Goal: Task Accomplishment & Management: Use online tool/utility

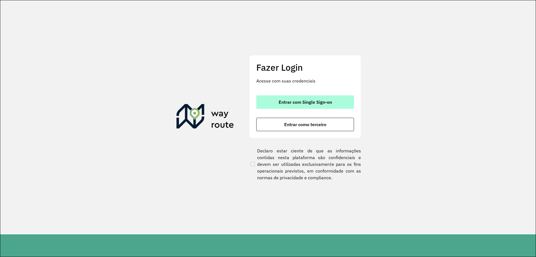
drag, startPoint x: 294, startPoint y: 90, endPoint x: 292, endPoint y: 101, distance: 11.4
click at [295, 90] on div "Fazer Login Acesse com suas credenciais Entrar com Single Sign-on Entrar como t…" at bounding box center [305, 96] width 112 height 83
click at [291, 104] on span "Entrar com Single Sign-on" at bounding box center [305, 102] width 53 height 4
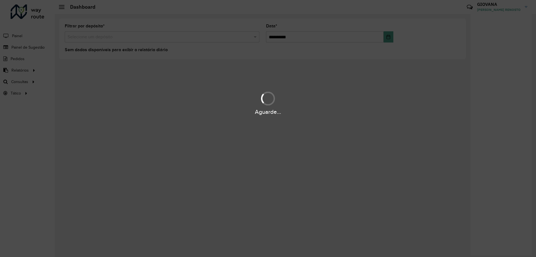
click at [133, 256] on div "Aguarde..." at bounding box center [268, 128] width 536 height 257
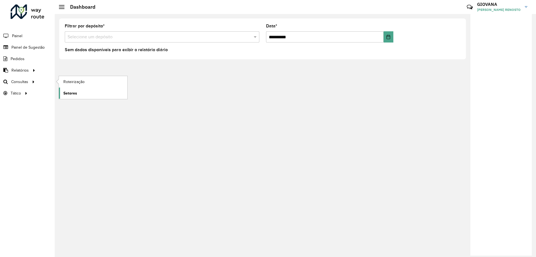
click at [78, 90] on link "Setores" at bounding box center [93, 92] width 68 height 11
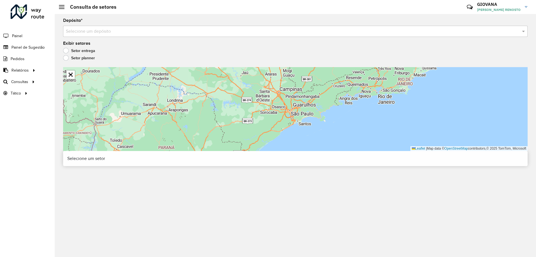
click at [163, 23] on div "Depósito * Selecione um depósito" at bounding box center [295, 27] width 465 height 18
click at [154, 38] on div "Depósito * Selecione um depósito Exibir setores Setor entrega Setor planner Lea…" at bounding box center [295, 135] width 481 height 243
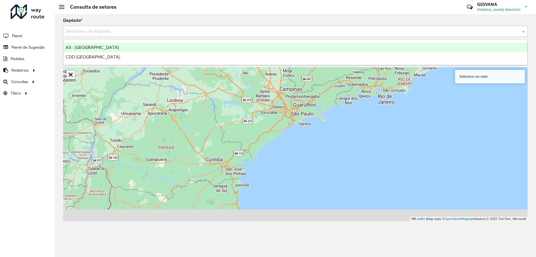
click at [108, 29] on input "text" at bounding box center [290, 31] width 448 height 7
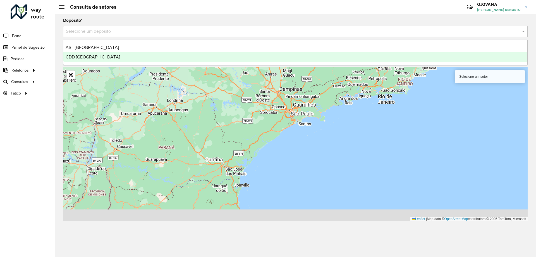
click at [85, 58] on span "CDD [GEOGRAPHIC_DATA]" at bounding box center [93, 56] width 54 height 5
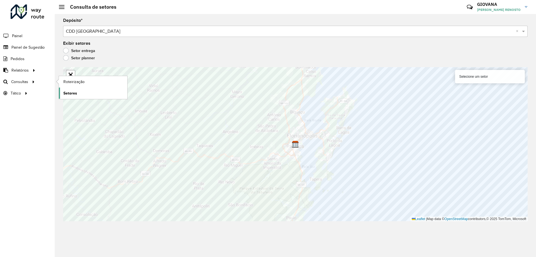
click at [75, 94] on span "Setores" at bounding box center [70, 93] width 14 height 6
click at [74, 83] on span "Roteirização" at bounding box center [74, 82] width 23 height 6
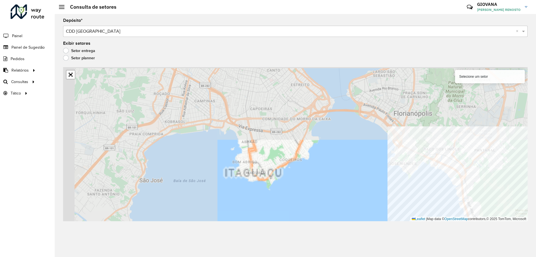
click at [536, 211] on div "Depósito * Selecione um depósito × CDD Florianópolis × Exibir setores Setor ent…" at bounding box center [295, 135] width 481 height 243
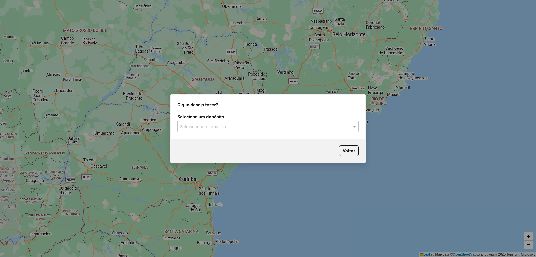
click at [256, 135] on div "Selecione um depósito Selecione um depósito" at bounding box center [268, 125] width 195 height 26
click at [259, 128] on input "text" at bounding box center [262, 126] width 165 height 7
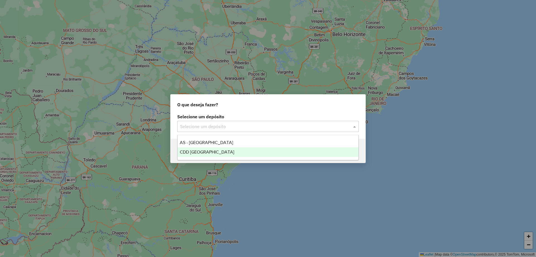
click at [206, 147] on div "CDD [GEOGRAPHIC_DATA]" at bounding box center [268, 151] width 181 height 9
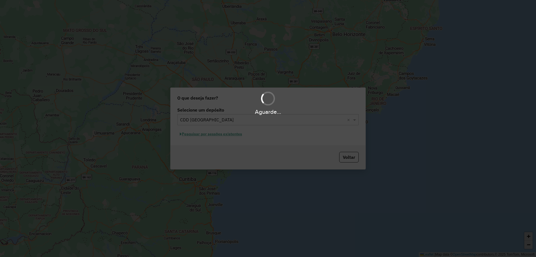
click at [205, 132] on div "Aguarde..." at bounding box center [268, 128] width 536 height 257
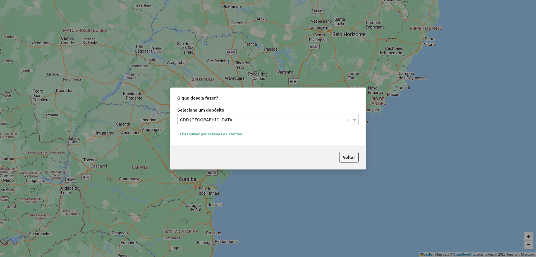
click at [238, 132] on button "Pesquisar por sessões existentes" at bounding box center [210, 134] width 67 height 9
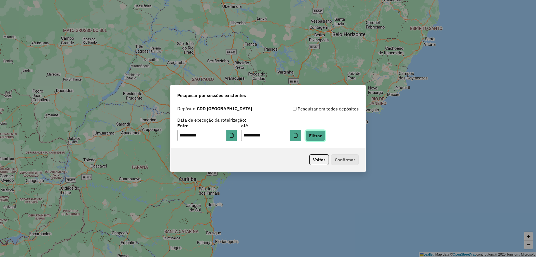
click at [321, 138] on button "Filtrar" at bounding box center [315, 135] width 20 height 11
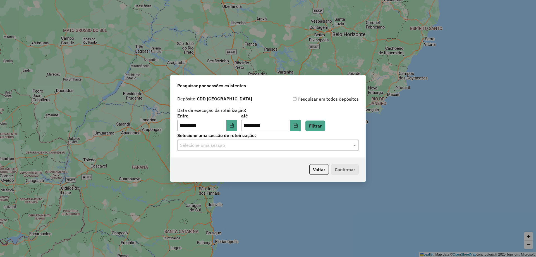
click at [249, 147] on input "text" at bounding box center [262, 145] width 165 height 7
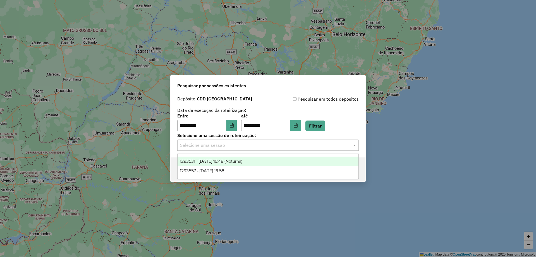
click at [248, 170] on div "1293557 - 13/10/2025 16:58" at bounding box center [268, 170] width 181 height 9
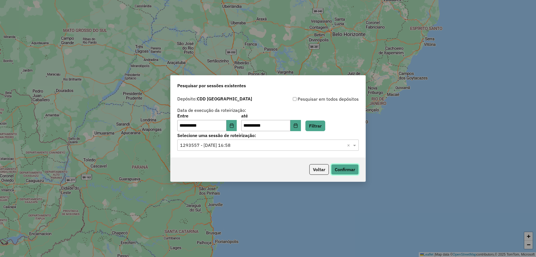
click at [334, 170] on button "Confirmar" at bounding box center [345, 169] width 28 height 11
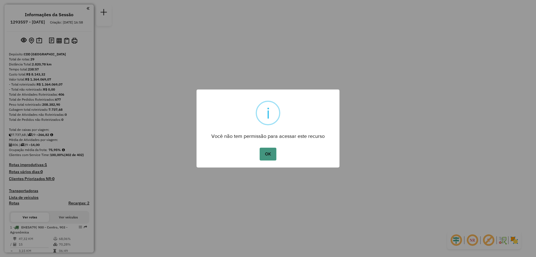
click at [276, 156] on button "OK" at bounding box center [268, 153] width 16 height 13
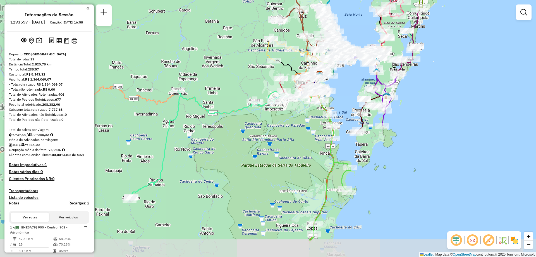
drag, startPoint x: 324, startPoint y: 184, endPoint x: 403, endPoint y: 142, distance: 89.6
click at [403, 142] on div "Janela de atendimento Grade de atendimento Capacidade Transportadoras Veículos …" at bounding box center [268, 128] width 536 height 257
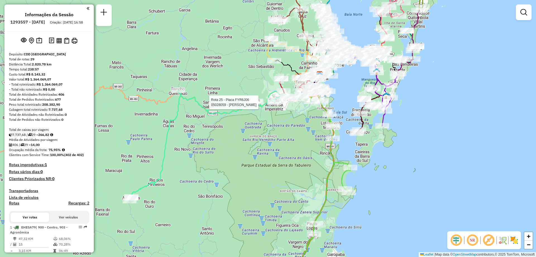
select select "**********"
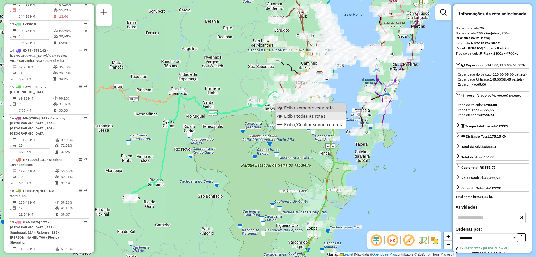
scroll to position [933, 0]
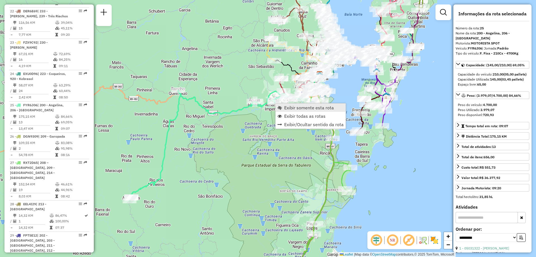
click at [298, 110] on span "Exibir somente esta rota" at bounding box center [309, 107] width 50 height 4
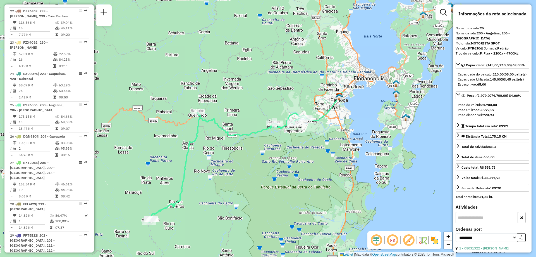
drag, startPoint x: 368, startPoint y: 105, endPoint x: 346, endPoint y: 134, distance: 36.4
click at [346, 134] on div "Janela de atendimento Grade de atendimento Capacidade Transportadoras Veículos …" at bounding box center [268, 128] width 536 height 257
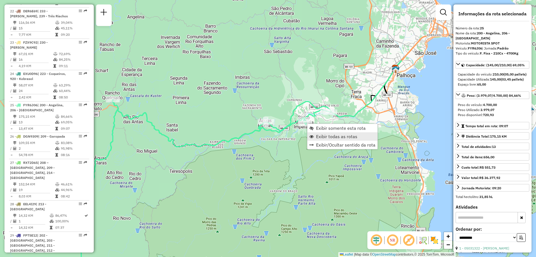
click at [323, 137] on span "Exibir todas as rotas" at bounding box center [336, 136] width 41 height 4
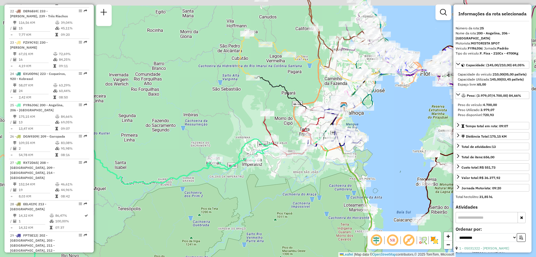
drag, startPoint x: 338, startPoint y: 147, endPoint x: 291, endPoint y: 173, distance: 53.2
click at [291, 173] on div "Janela de atendimento Grade de atendimento Capacidade Transportadoras Veículos …" at bounding box center [268, 128] width 536 height 257
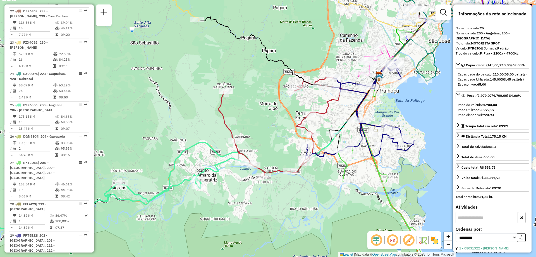
drag, startPoint x: 293, startPoint y: 172, endPoint x: 231, endPoint y: 164, distance: 62.1
click at [234, 174] on div "Janela de atendimento Grade de atendimento Capacidade Transportadoras Veículos …" at bounding box center [268, 128] width 536 height 257
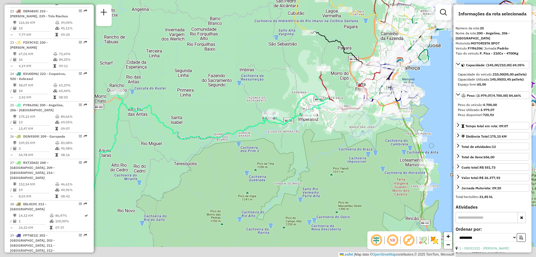
drag, startPoint x: 243, startPoint y: 193, endPoint x: 343, endPoint y: 118, distance: 125.8
click at [343, 118] on div "Janela de atendimento Grade de atendimento Capacidade Transportadoras Veículos …" at bounding box center [268, 128] width 536 height 257
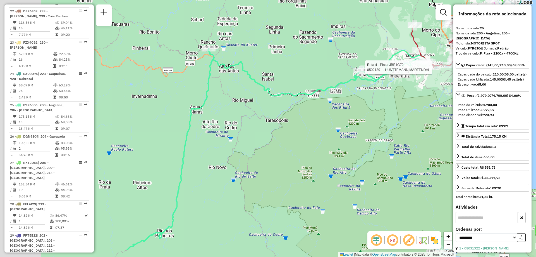
drag, startPoint x: 271, startPoint y: 150, endPoint x: 349, endPoint y: 117, distance: 85.2
click at [349, 117] on div "Rota 4 - Placa JBE1G72 05021391 - HUNTTEMANN MARTENDAL Janela de atendimento Gr…" at bounding box center [268, 128] width 536 height 257
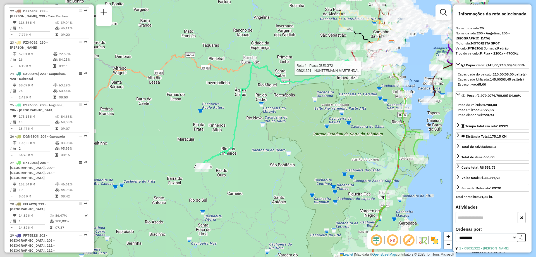
drag, startPoint x: 231, startPoint y: 170, endPoint x: 238, endPoint y: 170, distance: 7.6
click at [238, 170] on div "Rota 4 - Placa JBE1G72 05021391 - HUNTTEMANN MARTENDAL Janela de atendimento Gr…" at bounding box center [268, 128] width 536 height 257
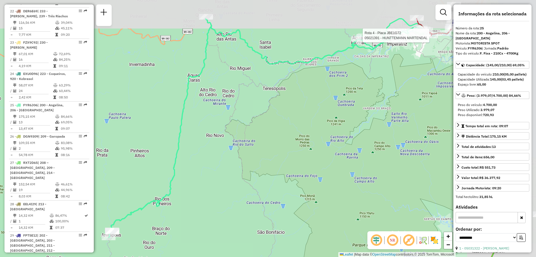
drag, startPoint x: 334, startPoint y: 138, endPoint x: 132, endPoint y: 152, distance: 202.6
click at [233, 185] on div "Rota 4 - Placa JBE1G72 05021391 - HUNTTEMANN MARTENDAL Janela de atendimento Gr…" at bounding box center [268, 128] width 536 height 257
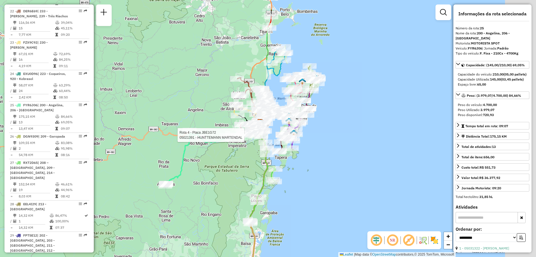
drag, startPoint x: 336, startPoint y: 124, endPoint x: 231, endPoint y: 151, distance: 109.4
click at [231, 151] on div "Rota 4 - Placa JBE1G72 05021391 - HUNTTEMANN MARTENDAL Janela de atendimento Gr…" at bounding box center [268, 128] width 536 height 257
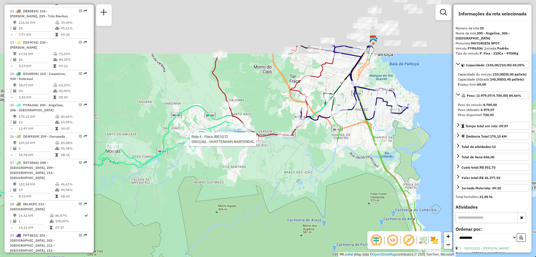
drag, startPoint x: 320, startPoint y: 115, endPoint x: 279, endPoint y: 190, distance: 85.6
click at [279, 190] on div "Rota 4 - Placa JBE1G72 05021391 - HUNTTEMANN MARTENDAL Janela de atendimento Gr…" at bounding box center [268, 128] width 536 height 257
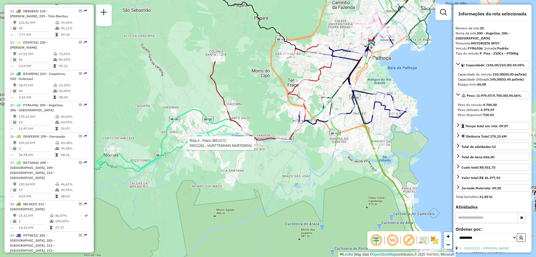
click at [423, 160] on div "Rota 4 - Placa JBE1G72 05021391 - HUNTTEMANN MARTENDAL Janela de atendimento Gr…" at bounding box center [268, 128] width 536 height 257
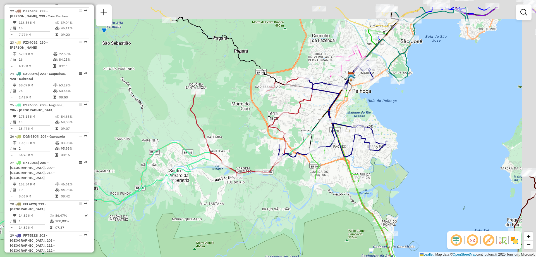
drag, startPoint x: 434, startPoint y: 162, endPoint x: 344, endPoint y: 183, distance: 92.6
click at [412, 198] on div "Janela de atendimento Grade de atendimento Capacidade Transportadoras Veículos …" at bounding box center [268, 128] width 536 height 257
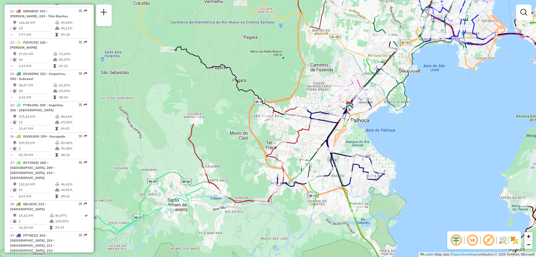
drag, startPoint x: 383, startPoint y: 135, endPoint x: 380, endPoint y: 163, distance: 28.6
click at [382, 164] on div "Janela de atendimento Grade de atendimento Capacidade Transportadoras Veículos …" at bounding box center [268, 128] width 536 height 257
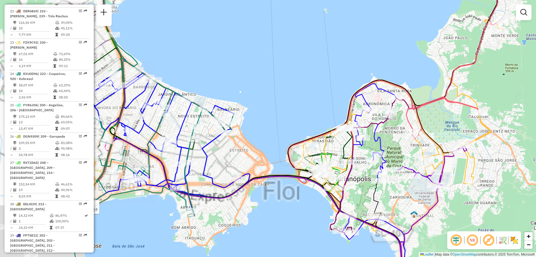
drag, startPoint x: 180, startPoint y: 150, endPoint x: 296, endPoint y: 134, distance: 117.2
click at [296, 134] on div "Rota 29 - Placa FPT5E12 05028786 - [PERSON_NAME] DA SILV Rota 23 - Placa FZX9C9…" at bounding box center [268, 128] width 536 height 257
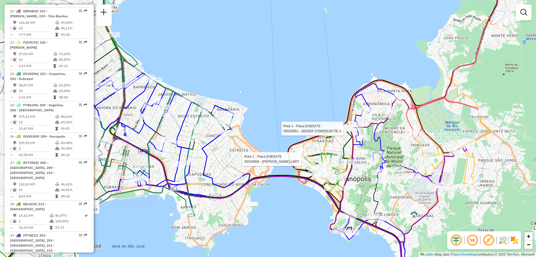
select select "**********"
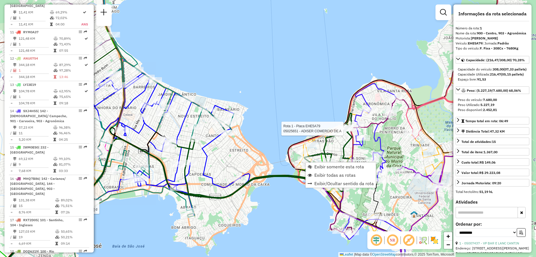
scroll to position [224, 0]
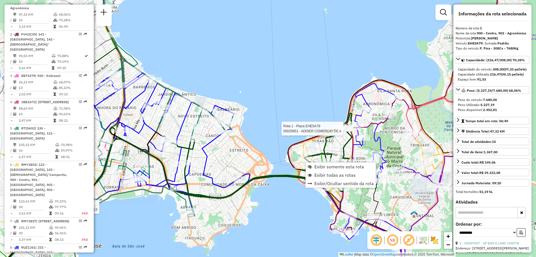
click at [319, 161] on icon at bounding box center [260, 155] width 184 height 84
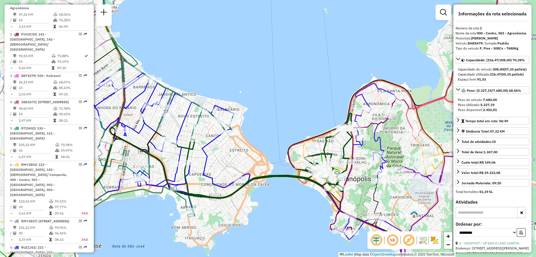
click at [320, 162] on icon at bounding box center [260, 155] width 184 height 84
click at [323, 165] on span "Exibir somente esta rota" at bounding box center [338, 165] width 50 height 4
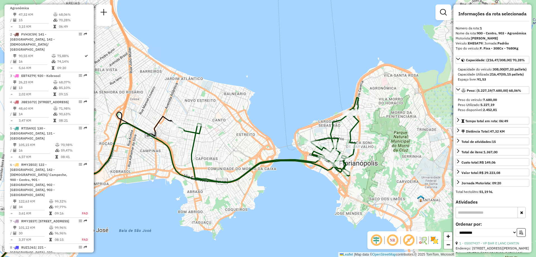
drag, startPoint x: 348, startPoint y: 87, endPoint x: 254, endPoint y: 150, distance: 113.1
click at [252, 150] on div "Janela de atendimento Grade de atendimento Capacidade Transportadoras Veículos …" at bounding box center [268, 128] width 536 height 257
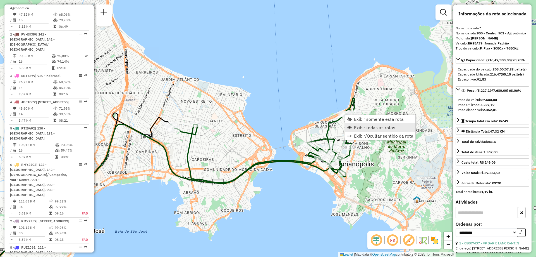
click at [376, 129] on span "Exibir todas as rotas" at bounding box center [374, 127] width 41 height 4
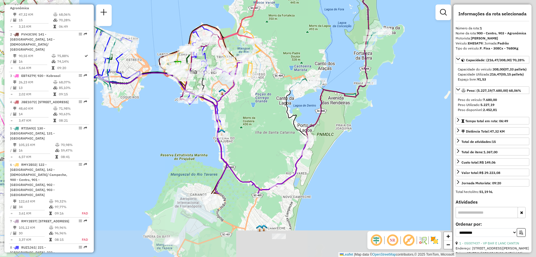
drag, startPoint x: 384, startPoint y: 184, endPoint x: 238, endPoint y: 95, distance: 170.9
click at [238, 95] on div "Janela de atendimento Grade de atendimento Capacidade Transportadoras Veículos …" at bounding box center [268, 128] width 536 height 257
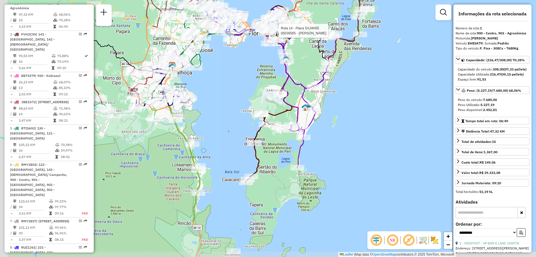
drag, startPoint x: 324, startPoint y: 167, endPoint x: 373, endPoint y: 106, distance: 78.7
click at [373, 106] on div "Rota 14 - Placa SXJ4H55 05036565 - [PERSON_NAME] de atendimento Grade de atendi…" at bounding box center [268, 128] width 536 height 257
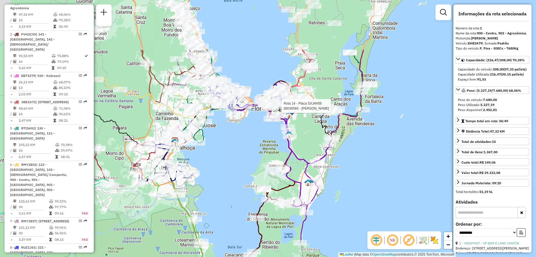
drag, startPoint x: 355, startPoint y: 185, endPoint x: 349, endPoint y: 171, distance: 15.0
click at [356, 186] on div "Rota 14 - Placa SXJ4H55 05036565 - [PERSON_NAME] de atendimento Grade de atendi…" at bounding box center [268, 128] width 536 height 257
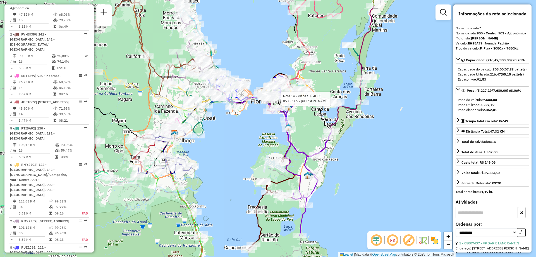
click at [372, 152] on div "Rota 14 - Placa SXJ4H55 05036565 - [PERSON_NAME] de atendimento Grade de atendi…" at bounding box center [268, 128] width 536 height 257
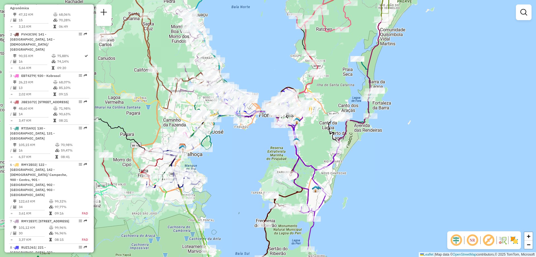
drag, startPoint x: 388, startPoint y: 159, endPoint x: 391, endPoint y: 166, distance: 7.4
click at [391, 166] on div "Janela de atendimento Grade de atendimento Capacidade Transportadoras Veículos …" at bounding box center [268, 128] width 536 height 257
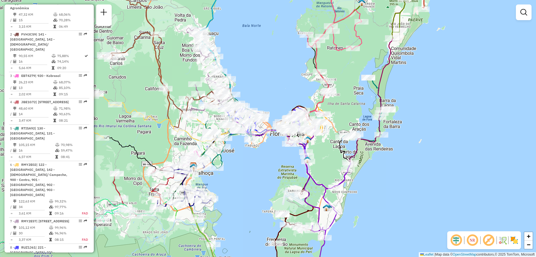
drag, startPoint x: 385, startPoint y: 107, endPoint x: 405, endPoint y: 134, distance: 33.6
click at [405, 134] on div "Rota 5 - Placa RTI5A92 05019239 - DULCINEA GONCALVES D Rota 5 - Placa RTI5A92 0…" at bounding box center [268, 128] width 536 height 257
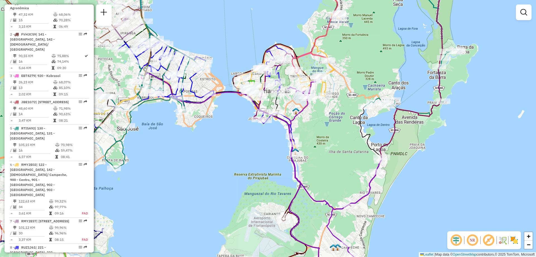
drag, startPoint x: 294, startPoint y: 177, endPoint x: 316, endPoint y: 199, distance: 31.4
click at [316, 199] on icon at bounding box center [335, 179] width 94 height 205
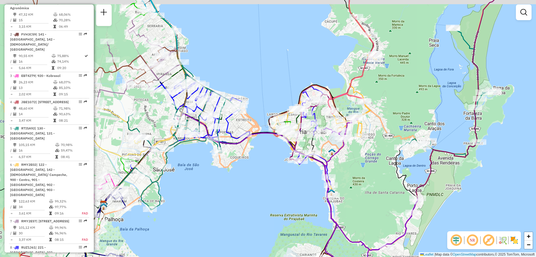
drag, startPoint x: 355, startPoint y: 195, endPoint x: 371, endPoint y: 219, distance: 29.8
click at [372, 220] on div "Janela de atendimento Grade de atendimento Capacidade Transportadoras Veículos …" at bounding box center [268, 128] width 536 height 257
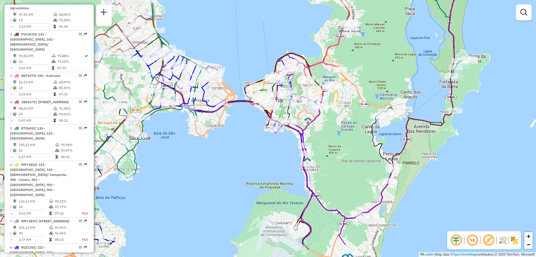
drag, startPoint x: 375, startPoint y: 202, endPoint x: 329, endPoint y: 131, distance: 84.5
click at [328, 131] on div "Janela de atendimento Grade de atendimento Capacidade Transportadoras Veículos …" at bounding box center [268, 128] width 536 height 257
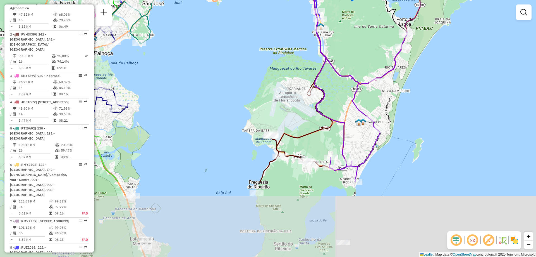
drag, startPoint x: 397, startPoint y: 144, endPoint x: 406, endPoint y: 93, distance: 51.4
click at [406, 93] on div "Janela de atendimento Grade de atendimento Capacidade Transportadoras Veículos …" at bounding box center [268, 128] width 536 height 257
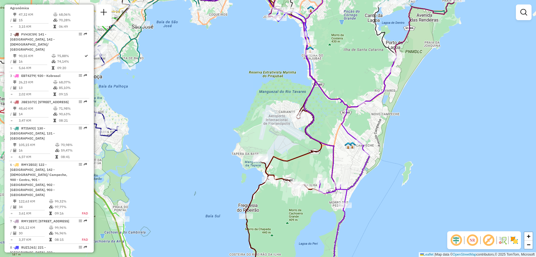
drag, startPoint x: 396, startPoint y: 95, endPoint x: 377, endPoint y: 134, distance: 43.0
click at [377, 134] on div "Janela de atendimento Grade de atendimento Capacidade Transportadoras Veículos …" at bounding box center [268, 128] width 536 height 257
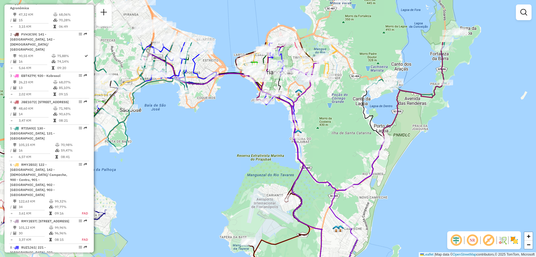
drag, startPoint x: 330, startPoint y: 132, endPoint x: 328, endPoint y: 160, distance: 28.2
click at [328, 160] on div "Janela de atendimento Grade de atendimento Capacidade Transportadoras Veículos …" at bounding box center [268, 128] width 536 height 257
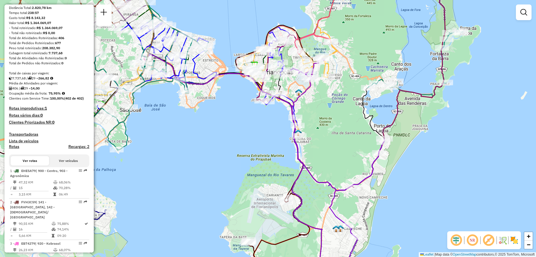
scroll to position [0, 0]
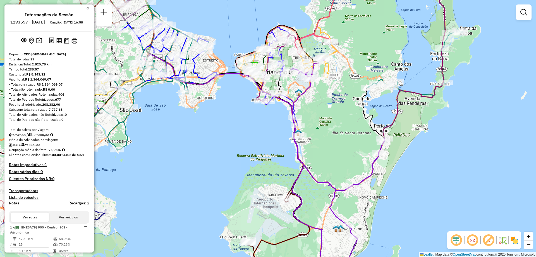
click at [30, 21] on h6 "1293557 - [DATE]" at bounding box center [27, 22] width 35 height 5
click at [29, 21] on h6 "1293557 - [DATE]" at bounding box center [27, 22] width 35 height 5
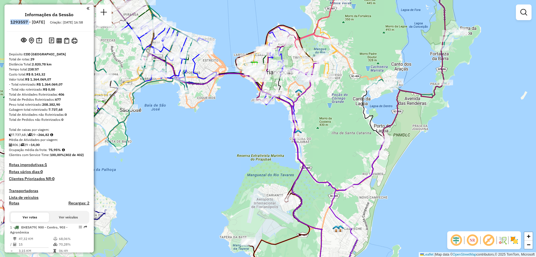
copy h6 "1293557"
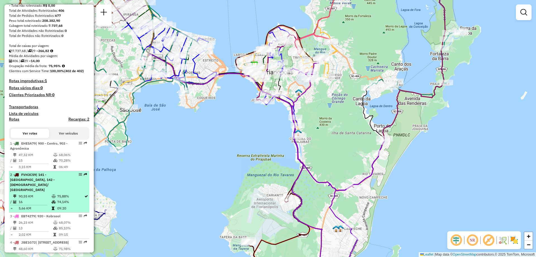
scroll to position [112, 0]
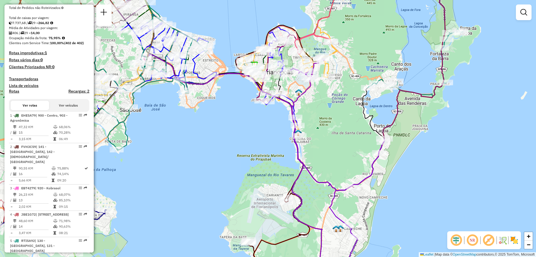
click at [513, 242] on img at bounding box center [514, 239] width 9 height 9
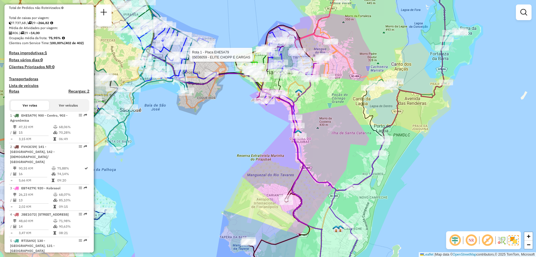
select select "**********"
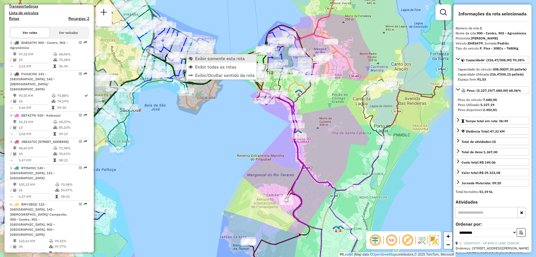
scroll to position [224, 0]
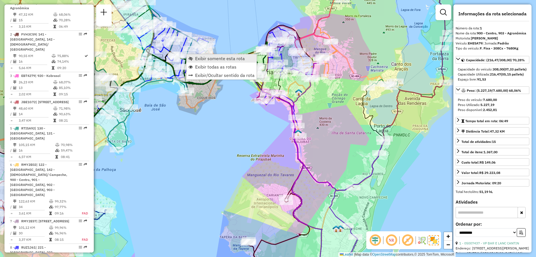
click at [225, 62] on link "Exibir somente esta rota" at bounding box center [222, 58] width 70 height 8
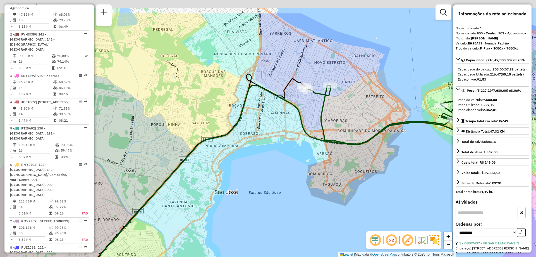
drag, startPoint x: 250, startPoint y: 121, endPoint x: 270, endPoint y: 175, distance: 57.6
click at [270, 175] on div "Janela de atendimento Grade de atendimento Capacidade Transportadoras Veículos …" at bounding box center [268, 128] width 536 height 257
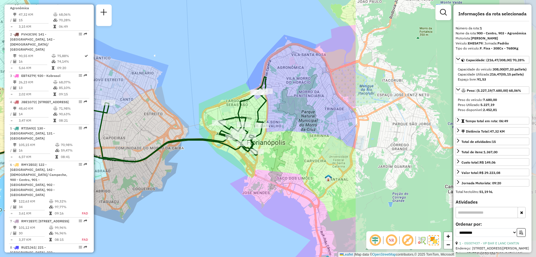
drag, startPoint x: 325, startPoint y: 160, endPoint x: 91, endPoint y: 143, distance: 234.6
click at [91, 143] on hb-router-mapa "Informações da Sessão 1293557 - [DATE] Criação: [DATE] 16:58 Depósito: CDD [GEO…" at bounding box center [268, 128] width 536 height 257
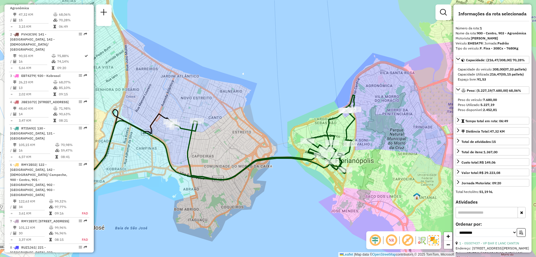
drag, startPoint x: 169, startPoint y: 163, endPoint x: 259, endPoint y: 181, distance: 91.5
click at [259, 181] on div "Janela de atendimento Grade de atendimento Capacidade Transportadoras Veículos …" at bounding box center [268, 128] width 536 height 257
